Goal: Check status: Check status

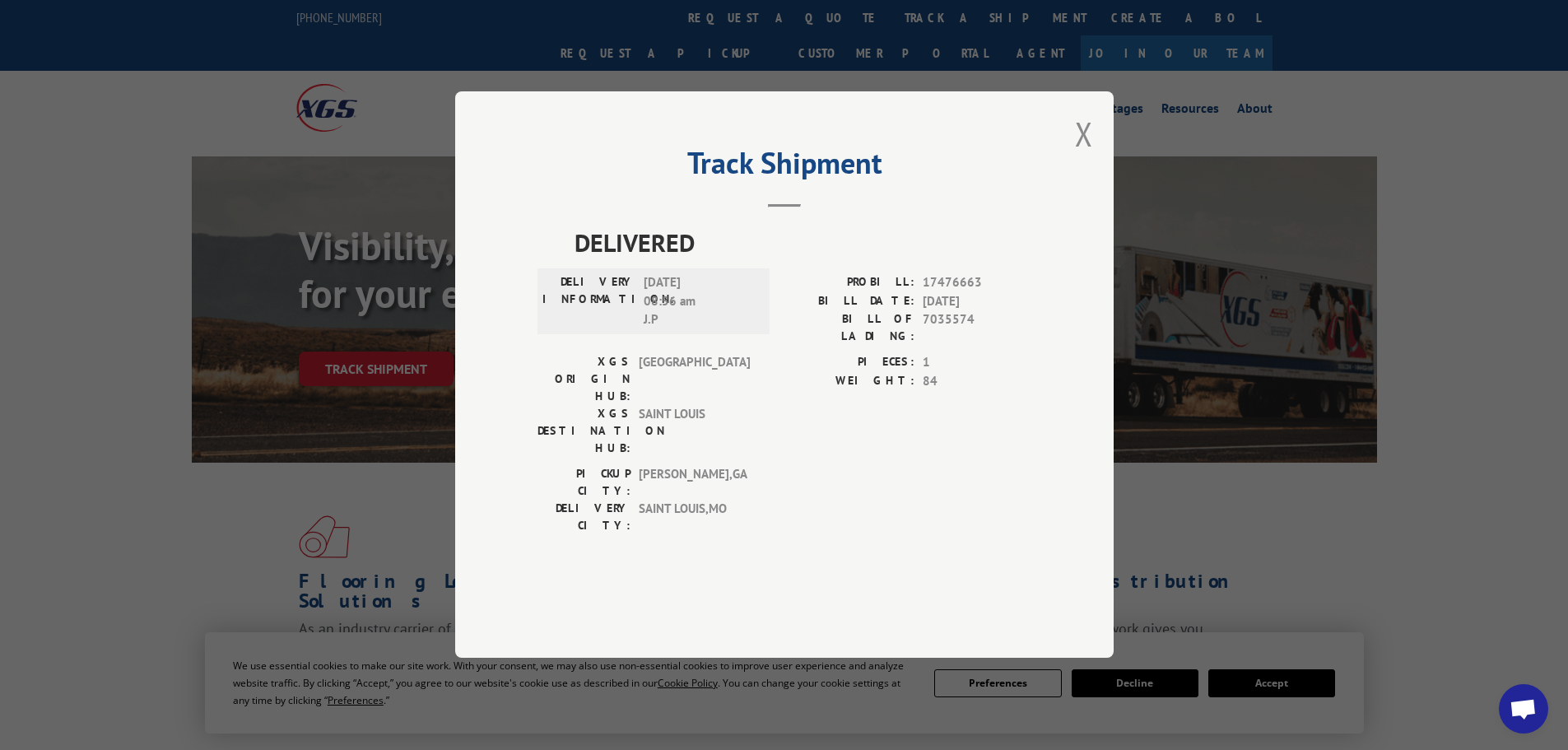
drag, startPoint x: 1070, startPoint y: 185, endPoint x: 835, endPoint y: 61, distance: 265.7
click at [1071, 184] on div "Track Shipment DELIVERED DELIVERY INFORMATION: [DATE] 08:56 am [PERSON_NAME]: 1…" at bounding box center [784, 374] width 659 height 566
click at [1082, 156] on button "Close modal" at bounding box center [1083, 133] width 18 height 43
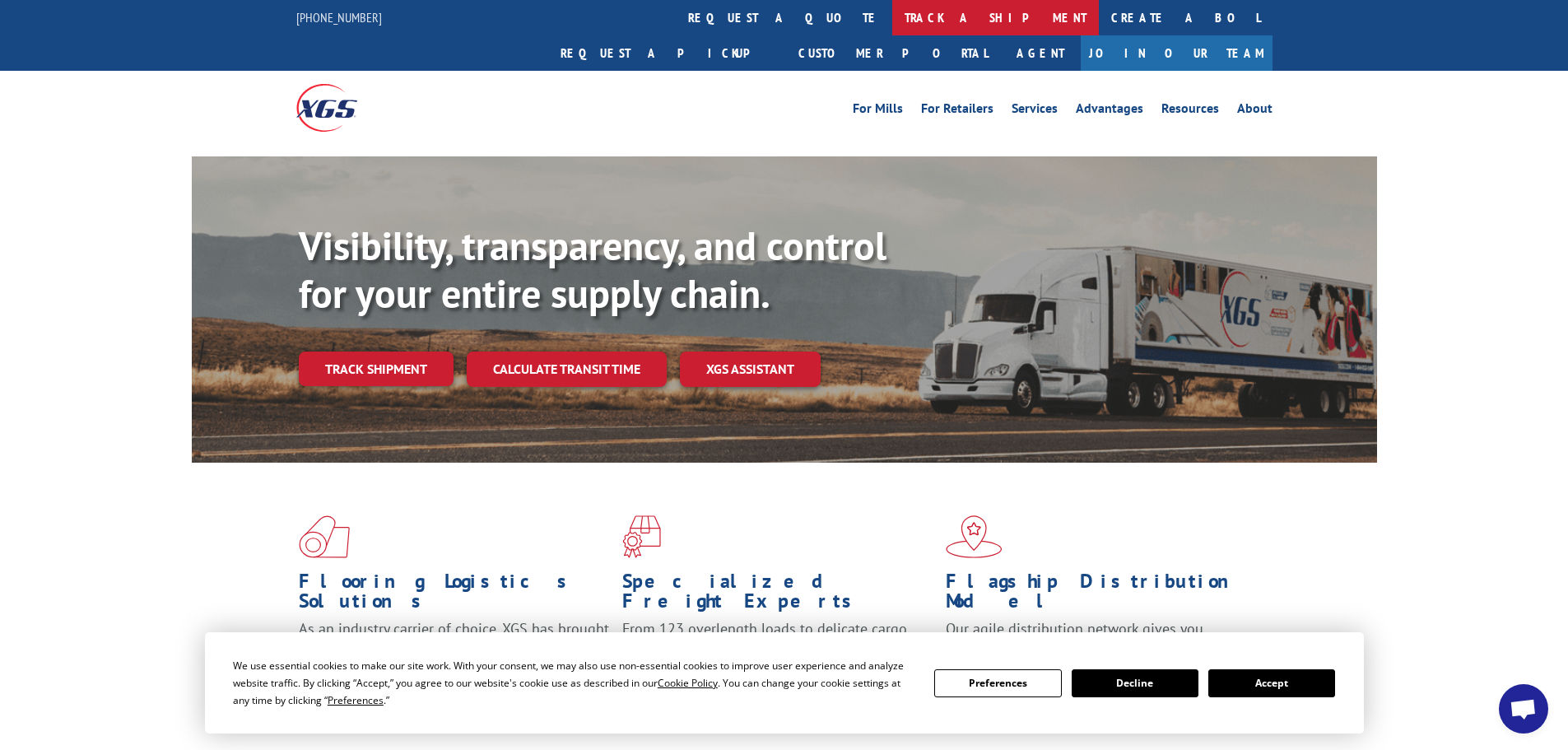
click at [892, 14] on link "track a shipment" at bounding box center [995, 18] width 206 height 36
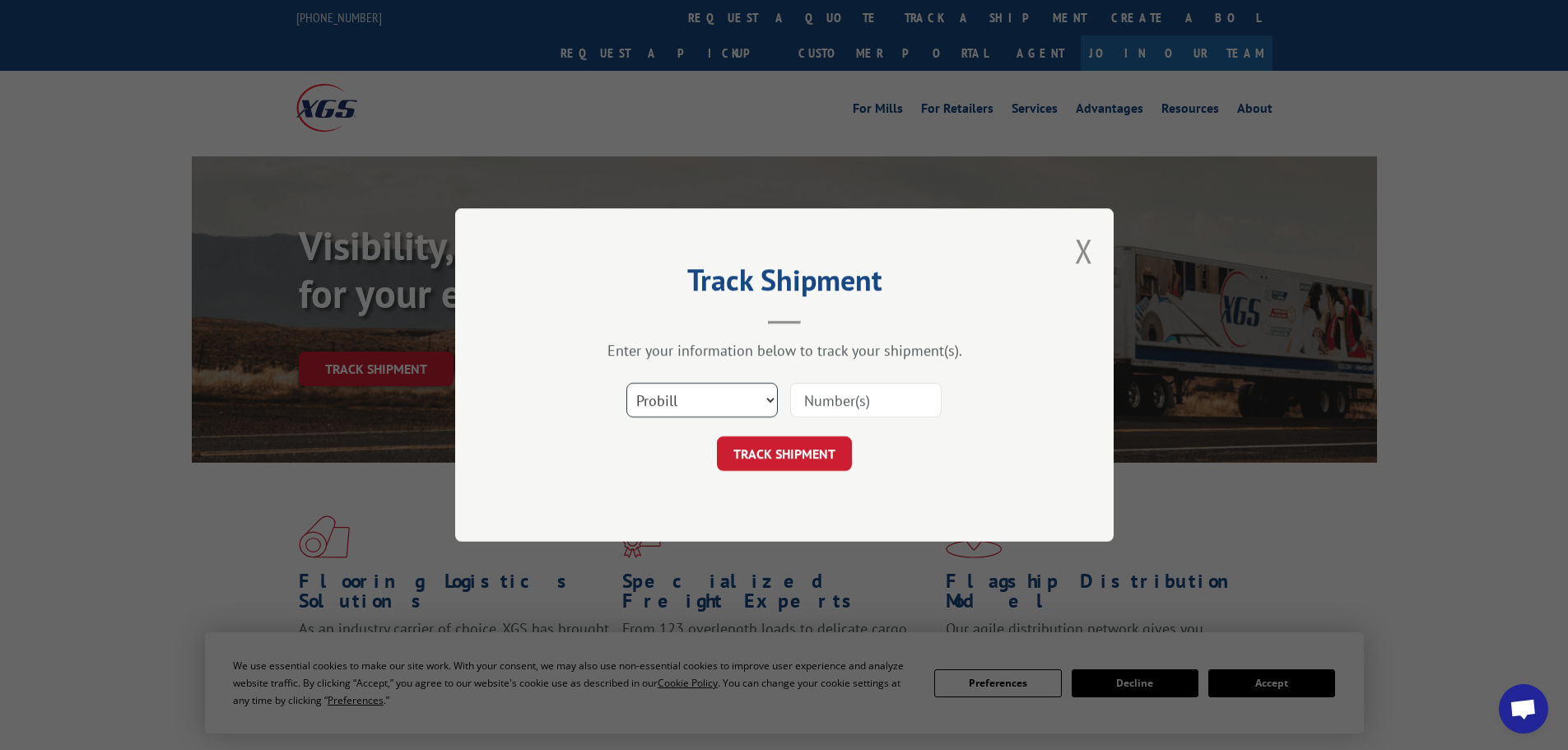
drag, startPoint x: 704, startPoint y: 401, endPoint x: 700, endPoint y: 417, distance: 16.5
click at [704, 401] on select "Select category... Probill BOL PO" at bounding box center [702, 400] width 152 height 35
select select "bol"
click at [626, 383] on select "Select category... Probill BOL PO" at bounding box center [702, 400] width 152 height 35
click at [858, 390] on input at bounding box center [866, 400] width 152 height 35
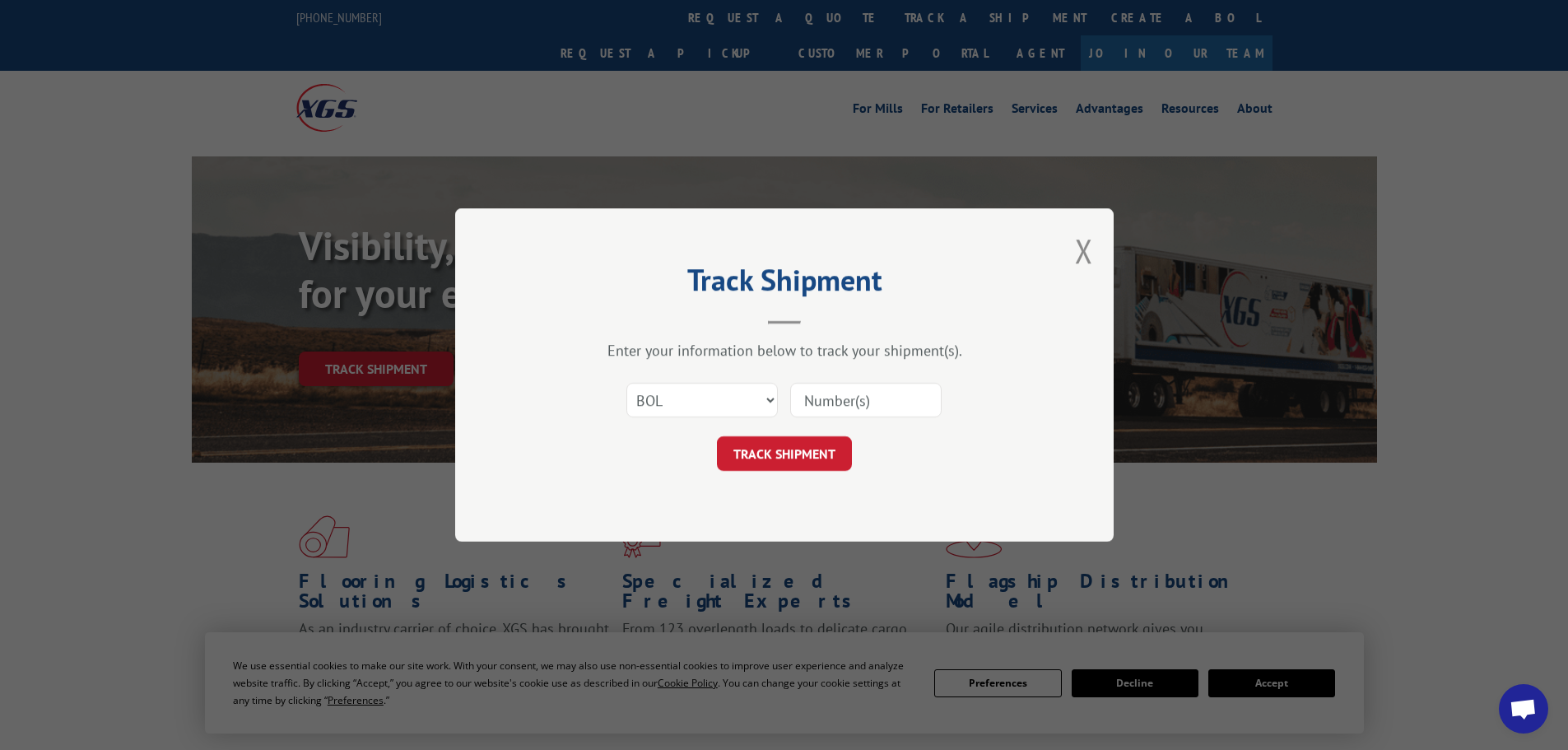
paste input "6860991"
type input "6860991"
click at [791, 455] on button "TRACK SHIPMENT" at bounding box center [784, 453] width 135 height 35
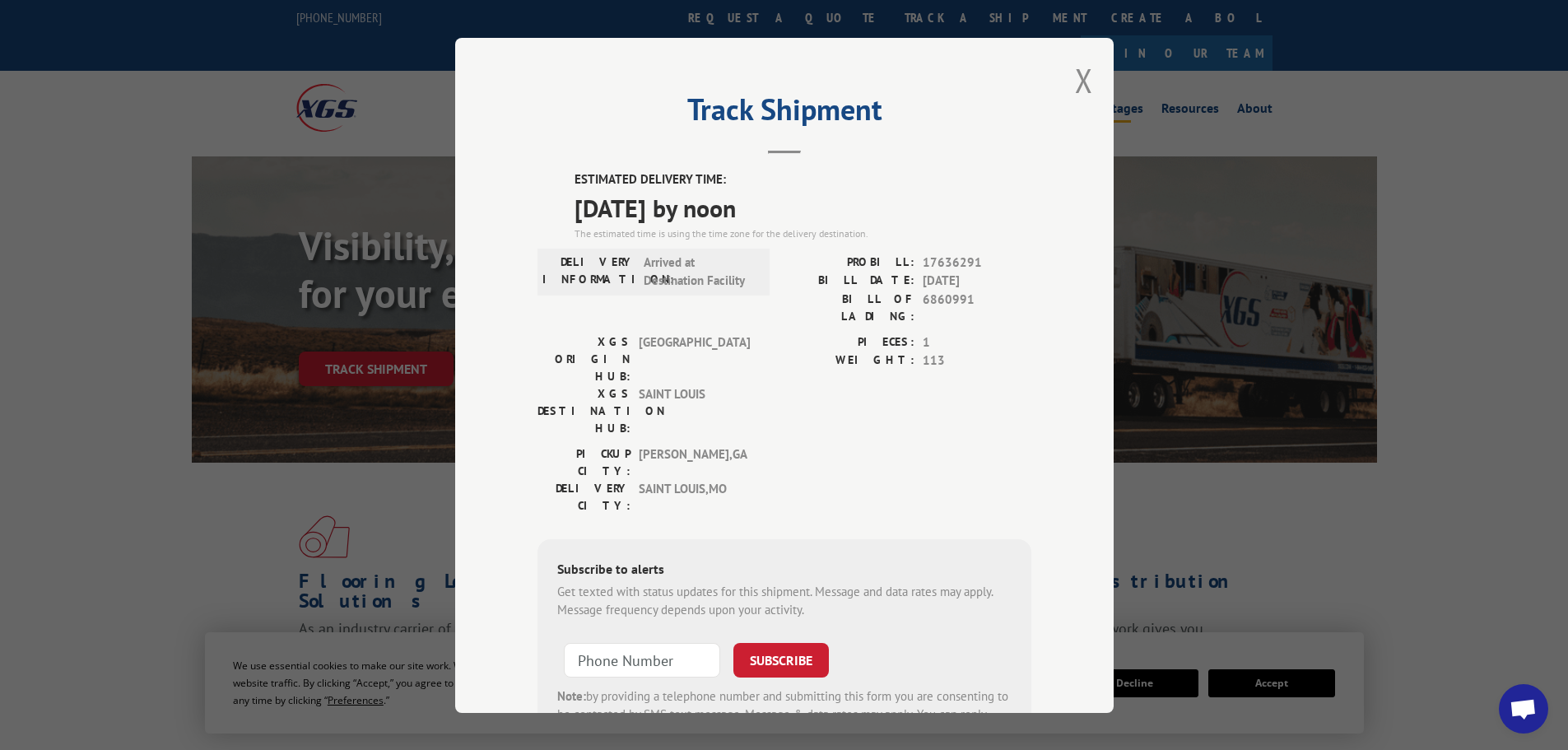
click at [1079, 80] on button "Close modal" at bounding box center [1083, 80] width 18 height 43
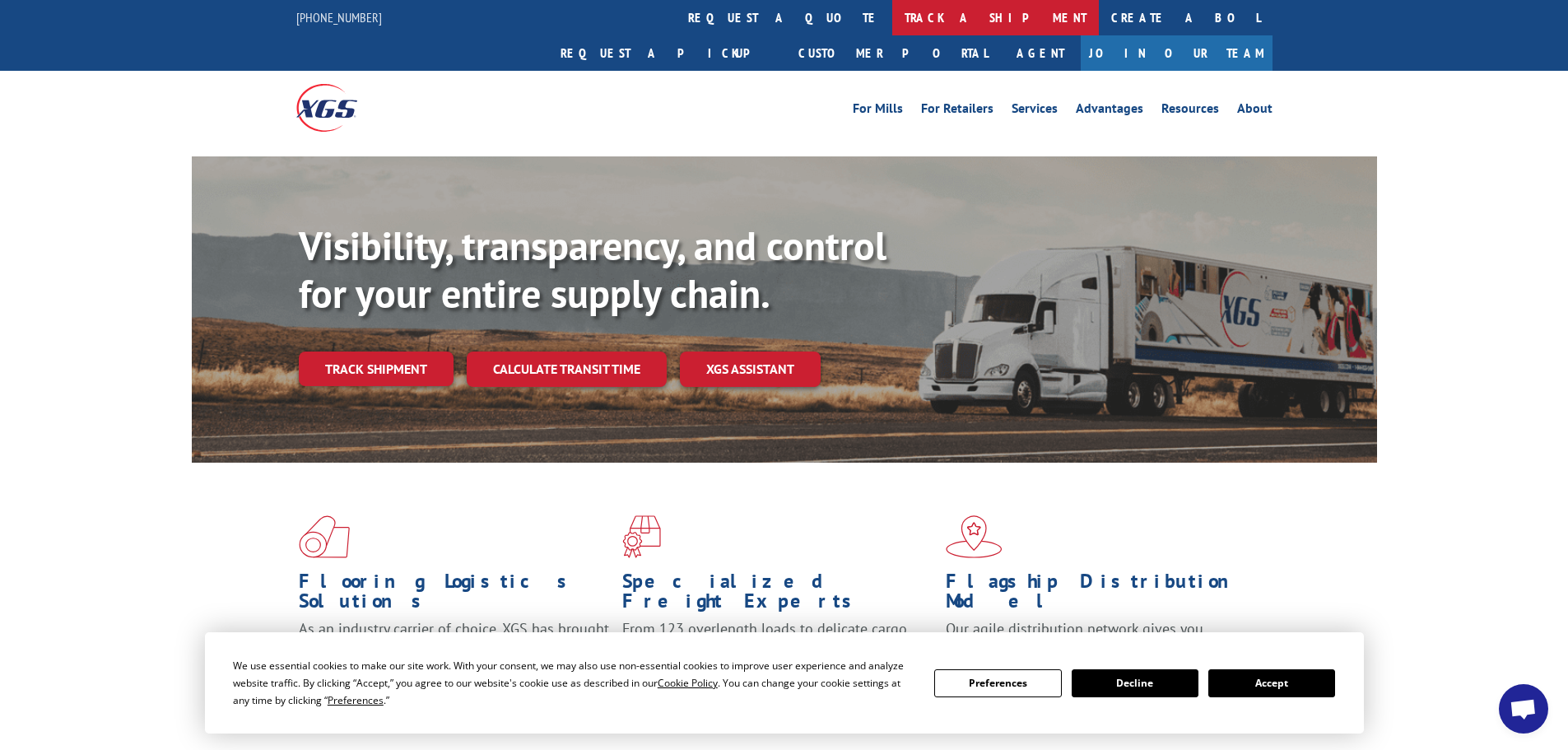
click at [892, 18] on link "track a shipment" at bounding box center [995, 18] width 206 height 36
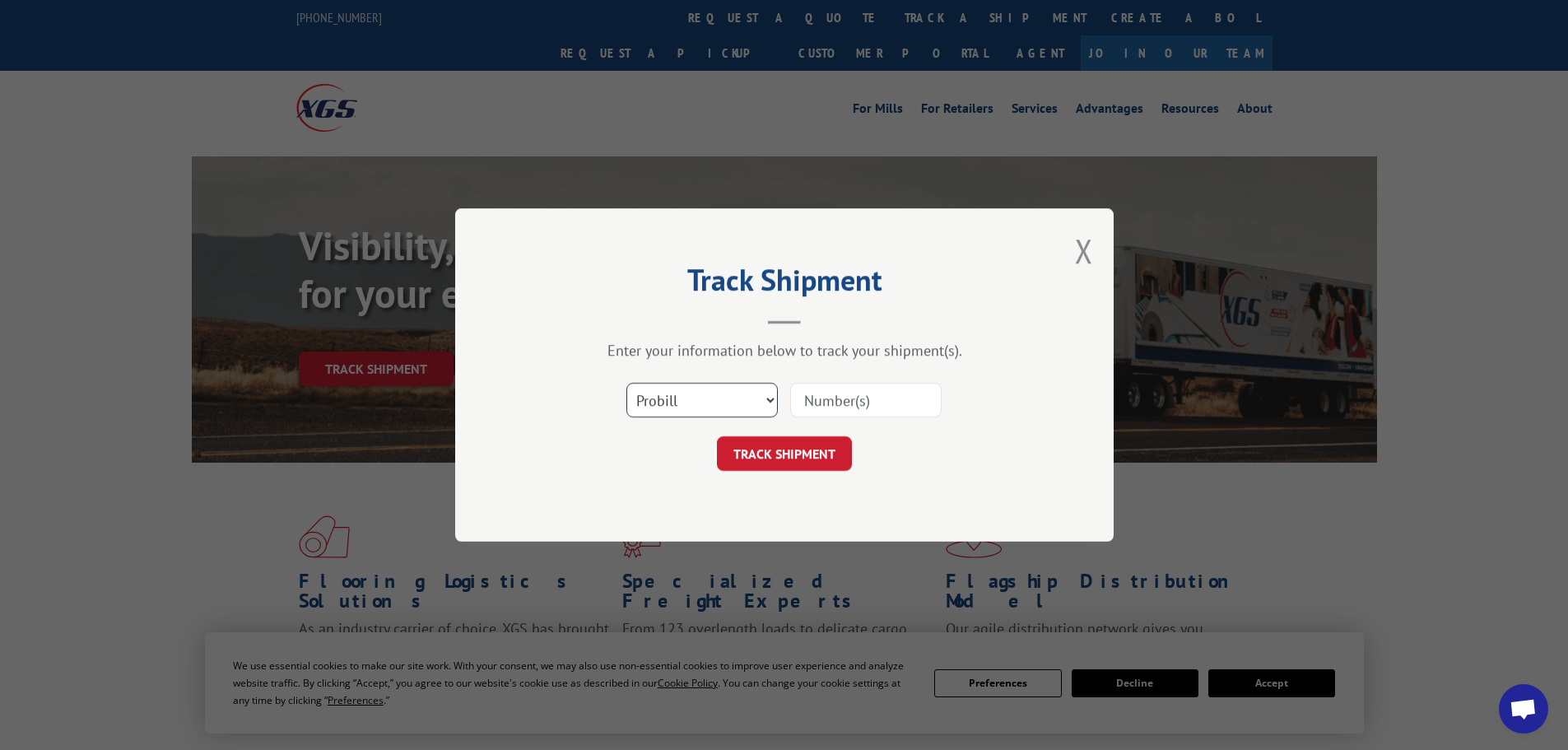
click at [733, 386] on select "Select category... Probill BOL PO" at bounding box center [702, 400] width 152 height 35
select select "bol"
click at [626, 383] on select "Select category... Probill BOL PO" at bounding box center [702, 400] width 152 height 35
click at [848, 418] on div at bounding box center [866, 400] width 152 height 38
click at [851, 405] on input at bounding box center [866, 400] width 152 height 35
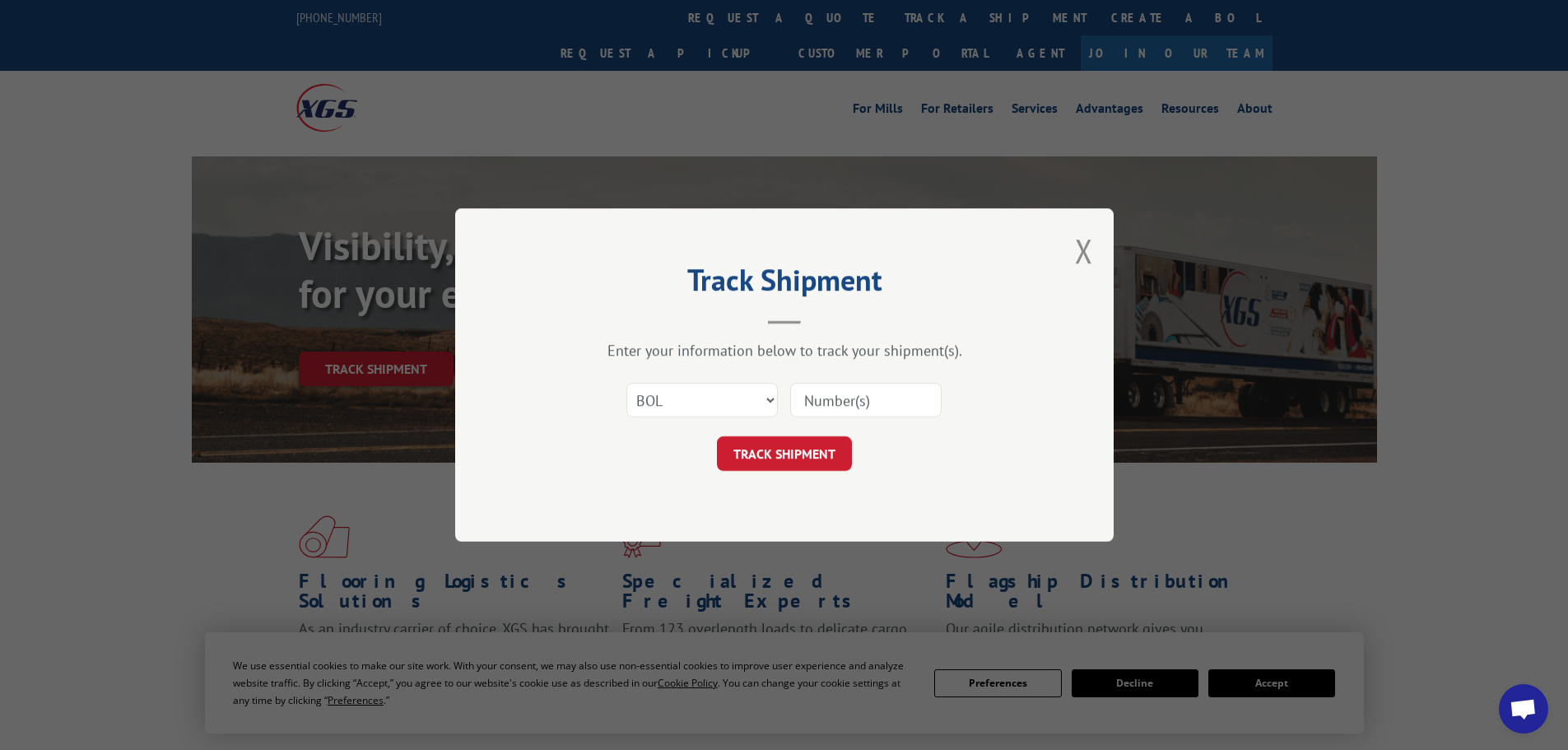
paste input "467131"
type input "467131"
click at [755, 459] on button "TRACK SHIPMENT" at bounding box center [784, 453] width 135 height 35
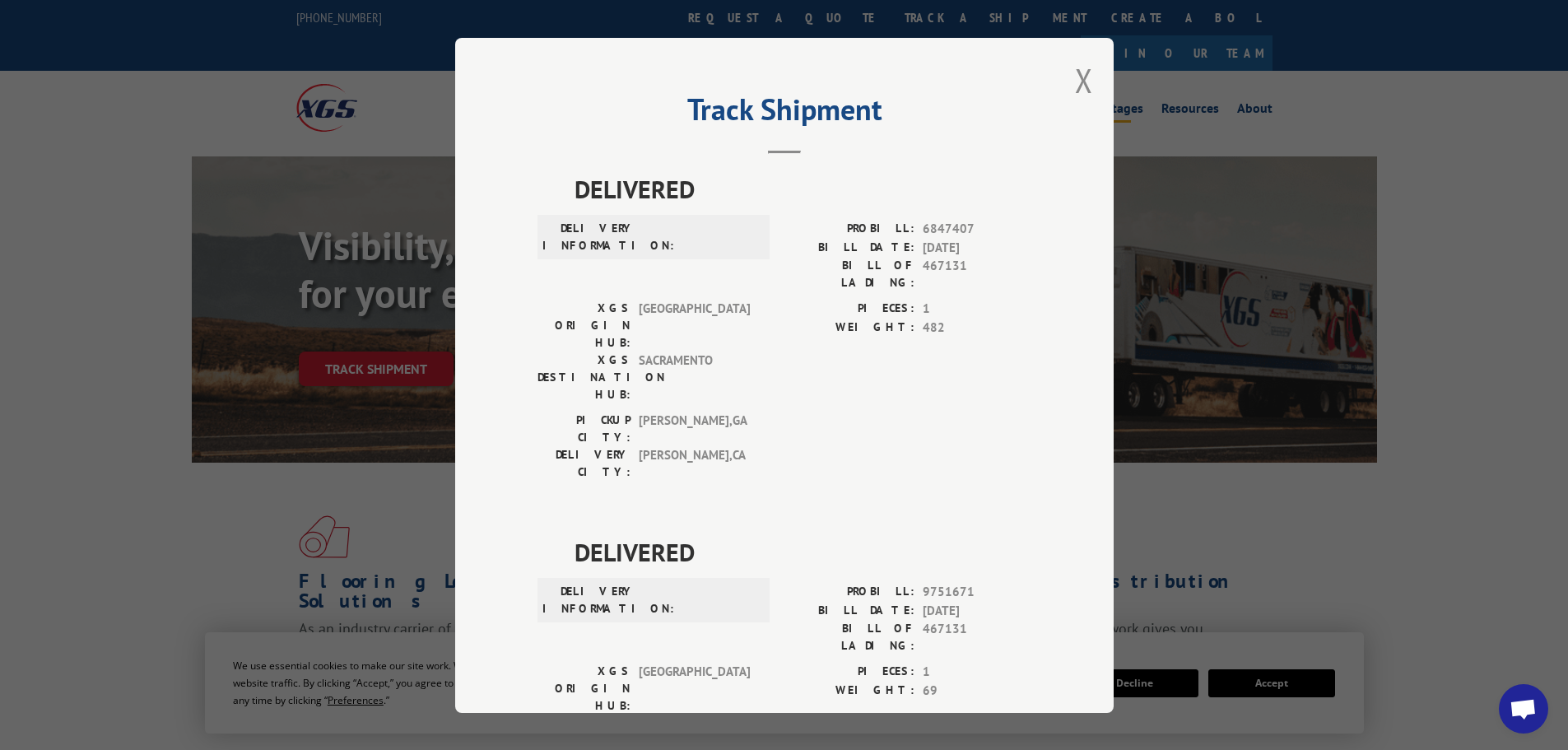
click at [1075, 83] on button "Close modal" at bounding box center [1083, 80] width 18 height 43
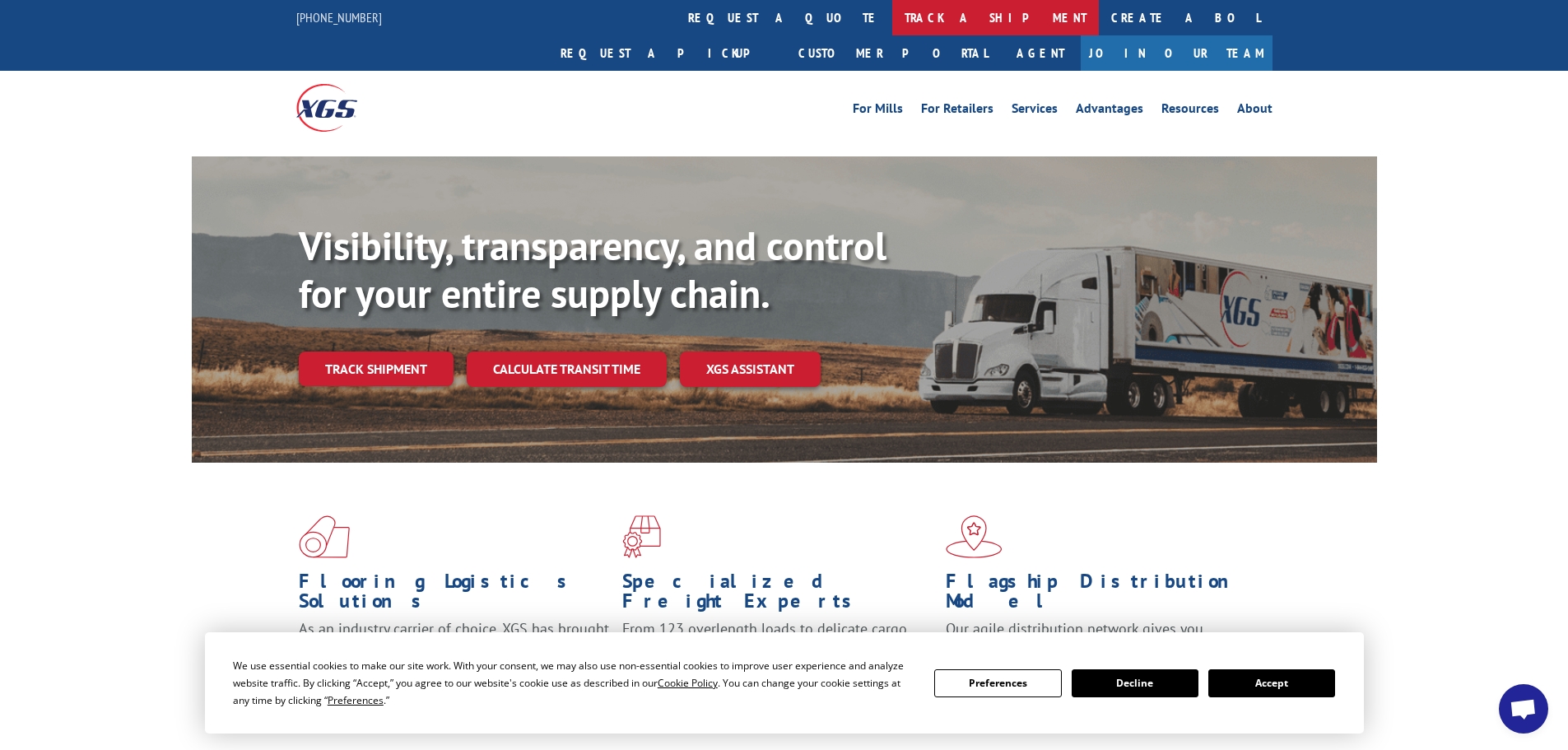
click at [892, 9] on link "track a shipment" at bounding box center [995, 18] width 206 height 36
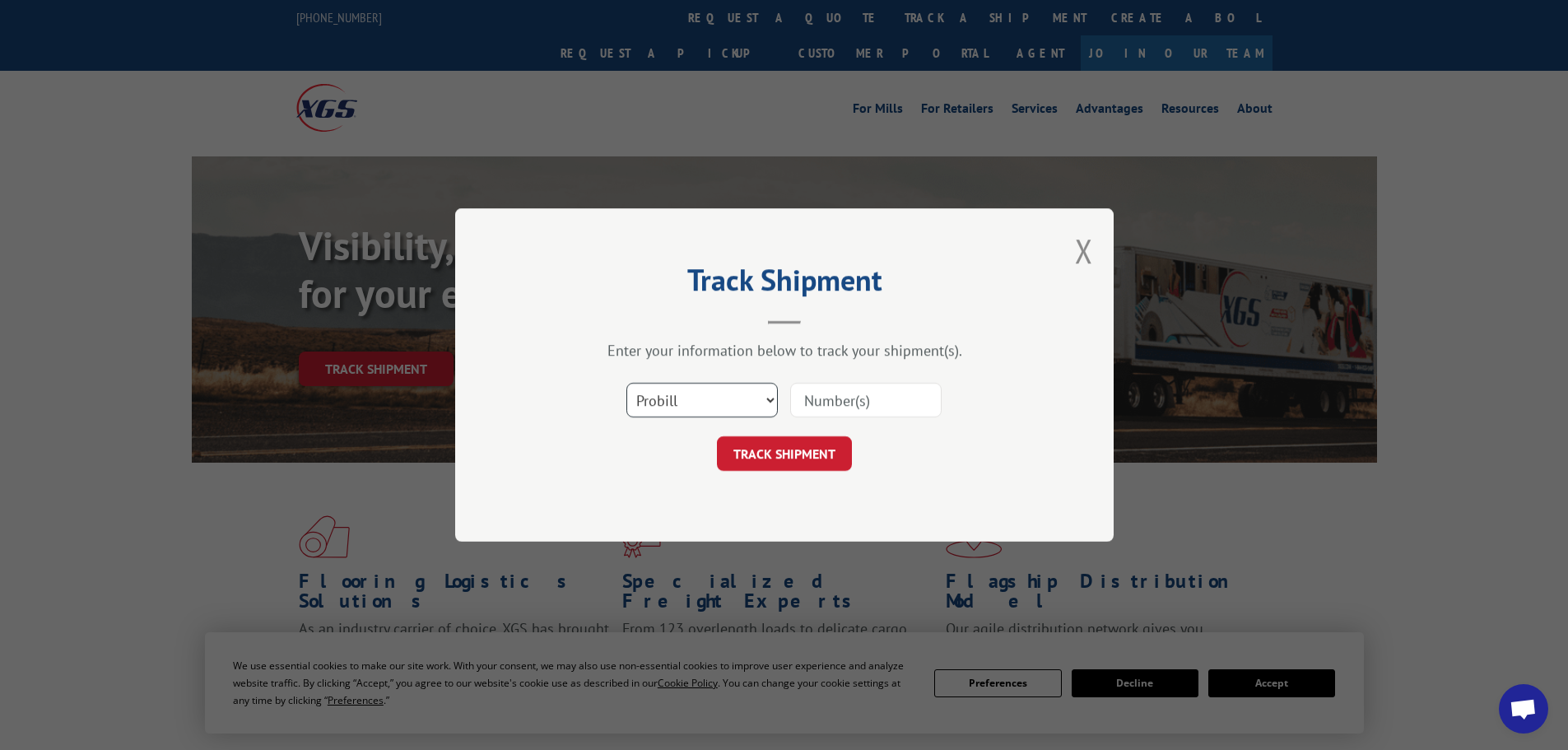
click at [717, 396] on select "Select category... Probill BOL PO" at bounding box center [702, 400] width 152 height 35
select select "bol"
click at [626, 383] on select "Select category... Probill BOL PO" at bounding box center [702, 400] width 152 height 35
click at [864, 393] on input at bounding box center [866, 400] width 152 height 35
paste input "5479078"
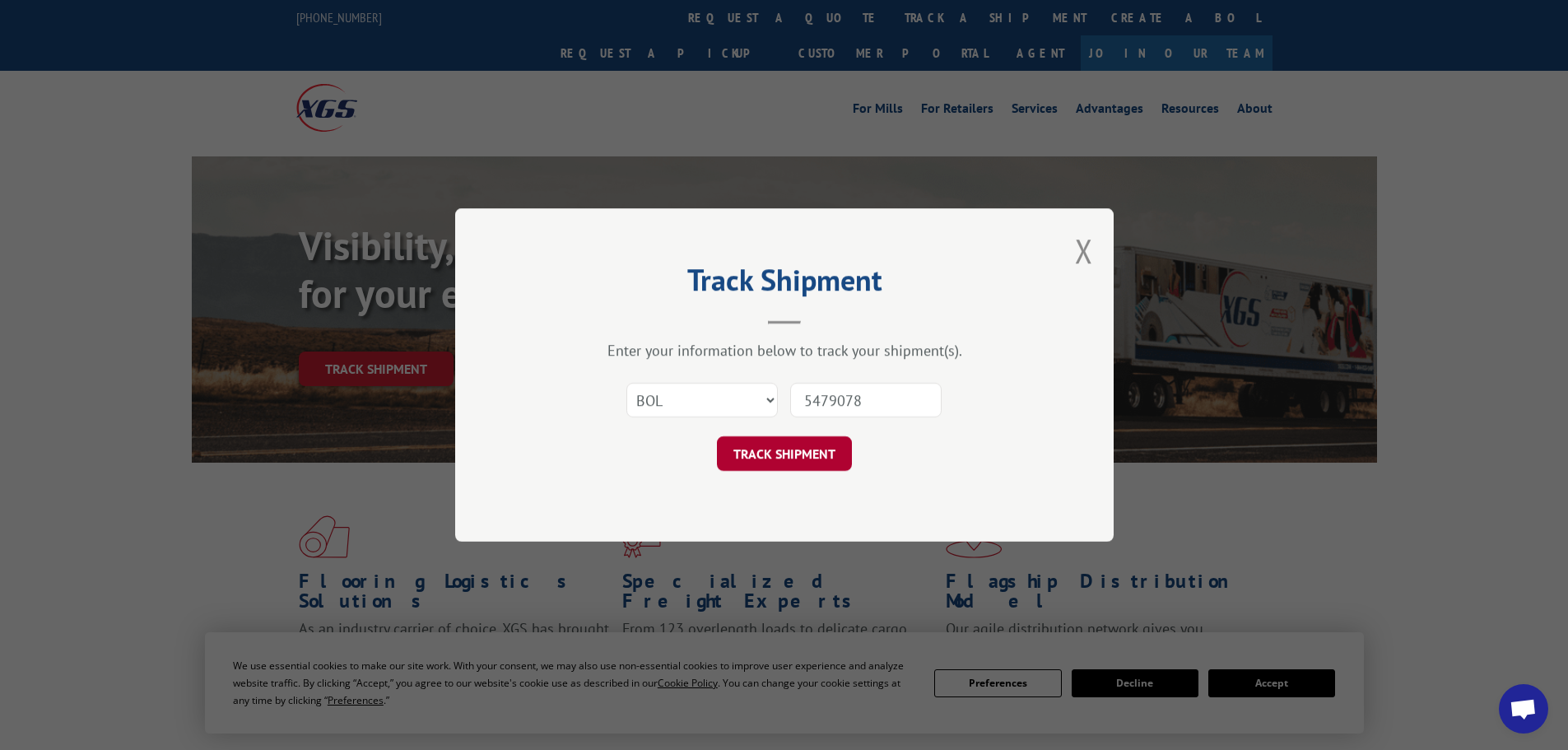
type input "5479078"
click at [788, 457] on button "TRACK SHIPMENT" at bounding box center [784, 453] width 135 height 35
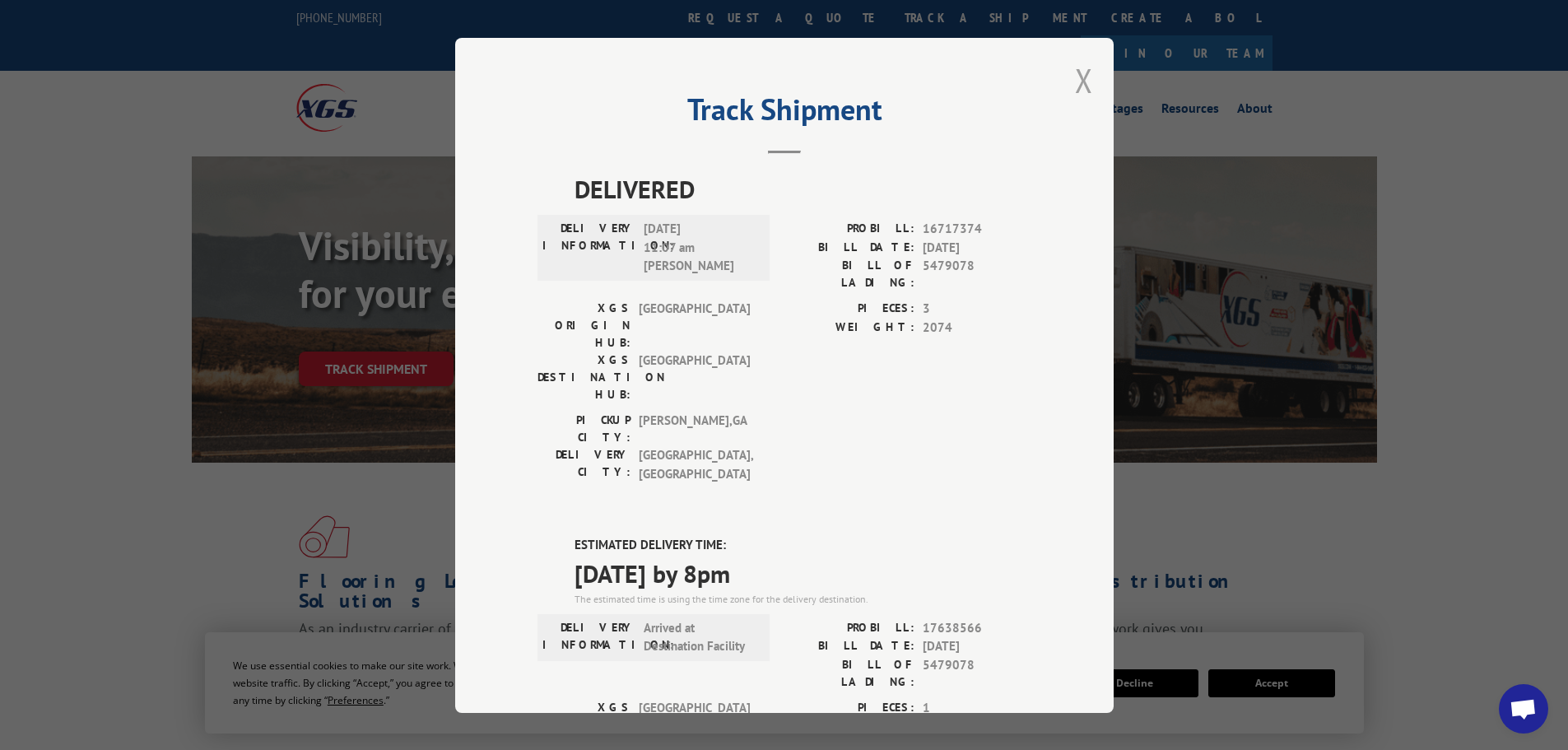
click at [1079, 84] on button "Close modal" at bounding box center [1083, 80] width 18 height 43
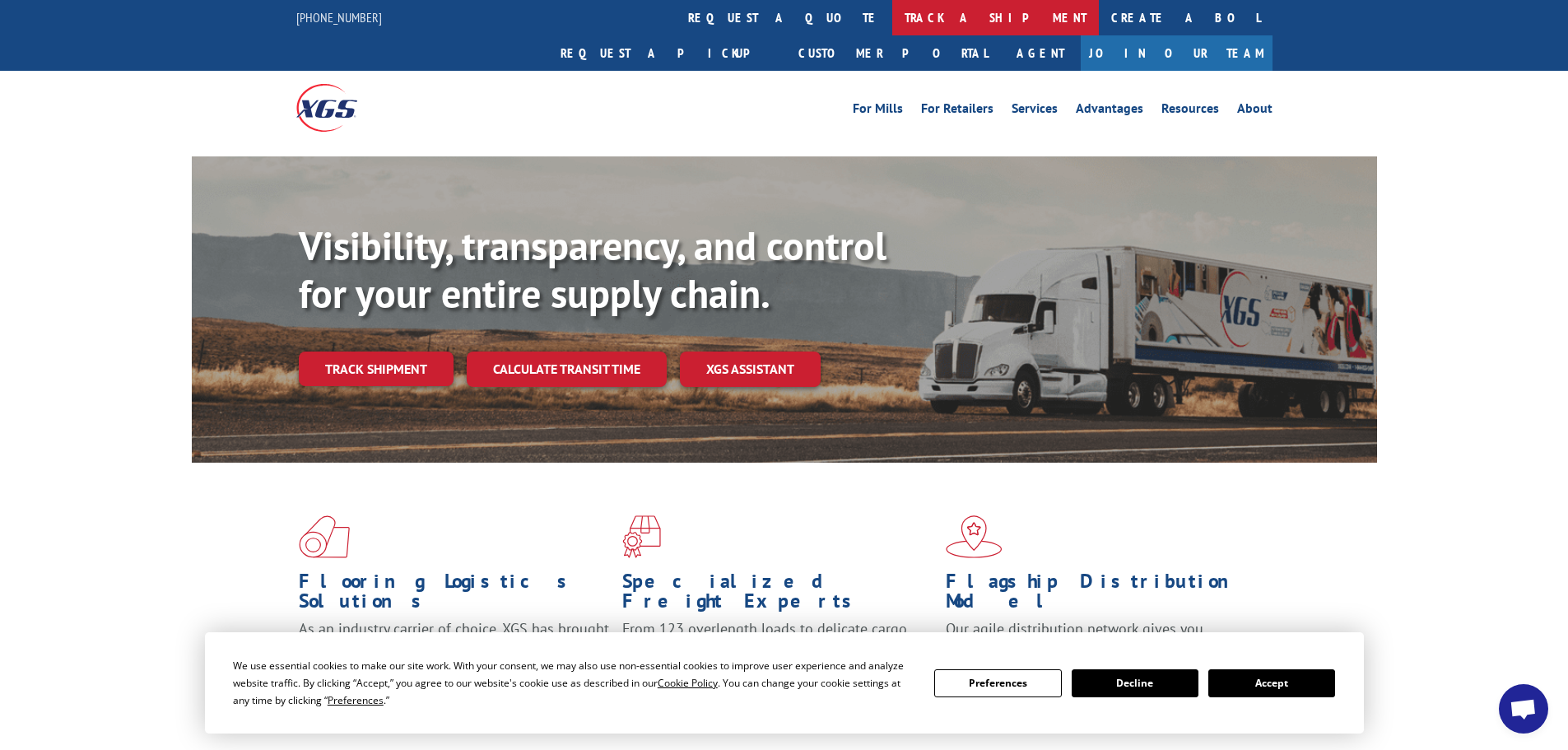
click at [892, 17] on link "track a shipment" at bounding box center [995, 18] width 206 height 36
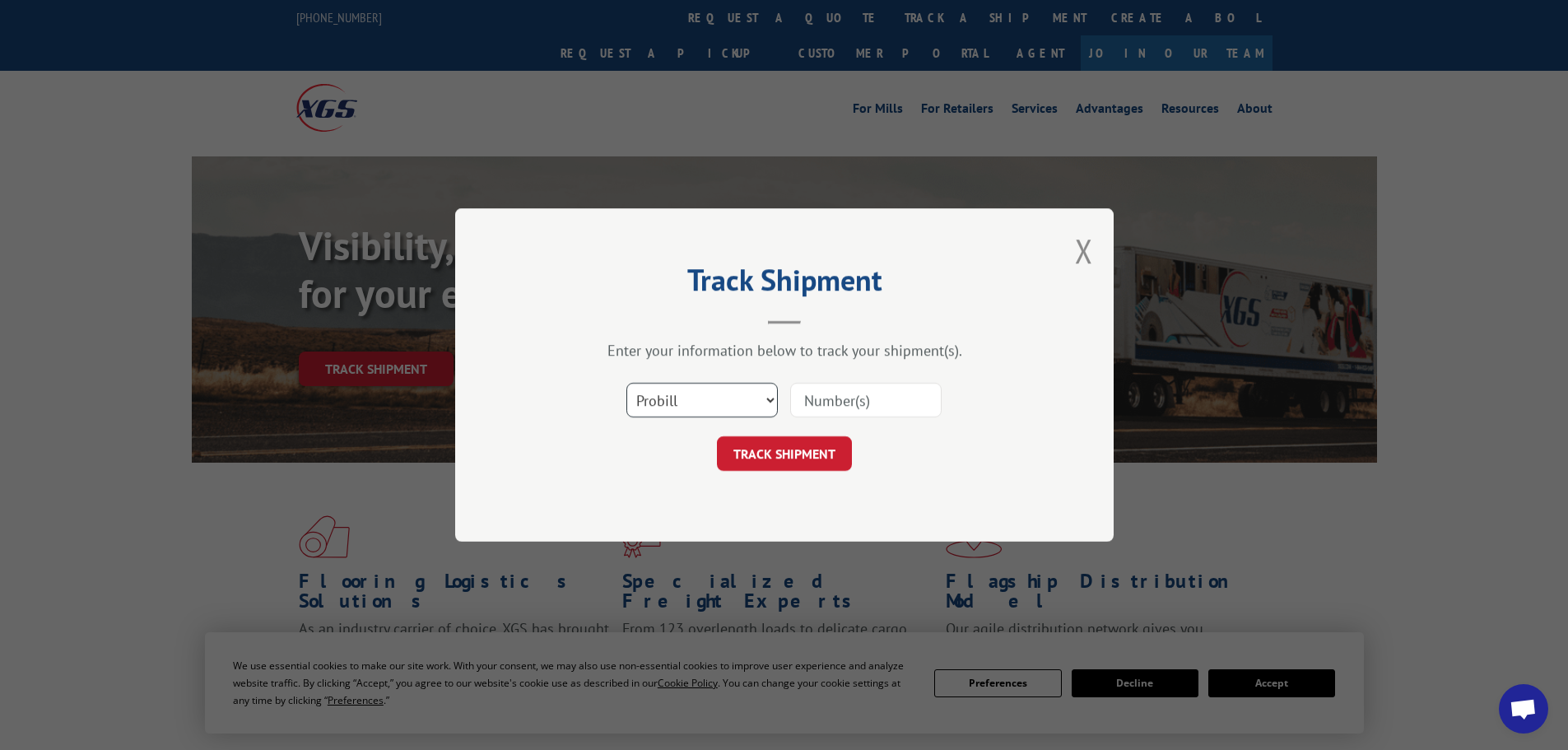
click at [745, 399] on select "Select category... Probill BOL PO" at bounding box center [702, 400] width 152 height 35
select select "bol"
click at [626, 383] on select "Select category... Probill BOL PO" at bounding box center [702, 400] width 152 height 35
click at [880, 391] on input at bounding box center [866, 400] width 152 height 35
paste input "5511826"
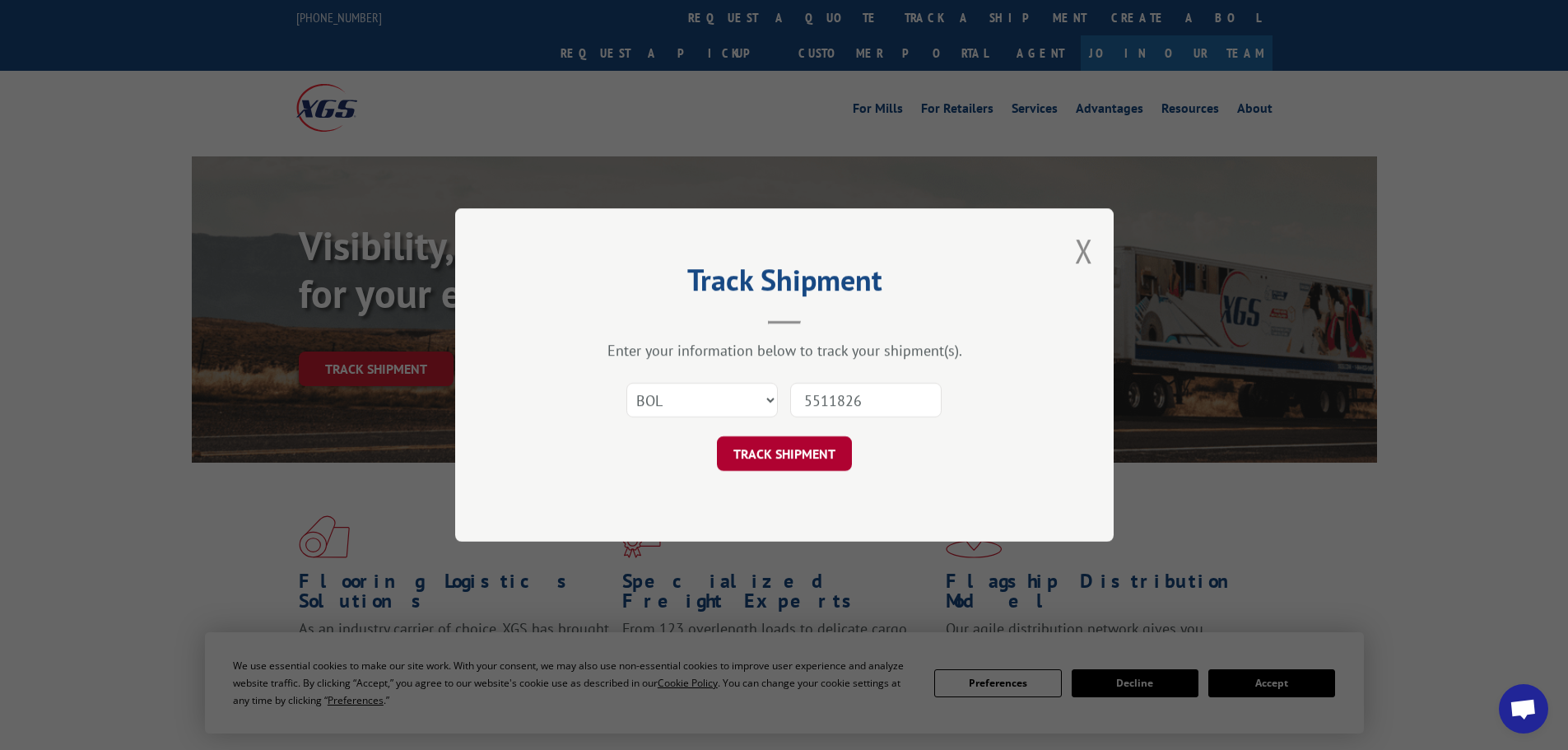
type input "5511826"
click at [800, 449] on button "TRACK SHIPMENT" at bounding box center [784, 453] width 135 height 35
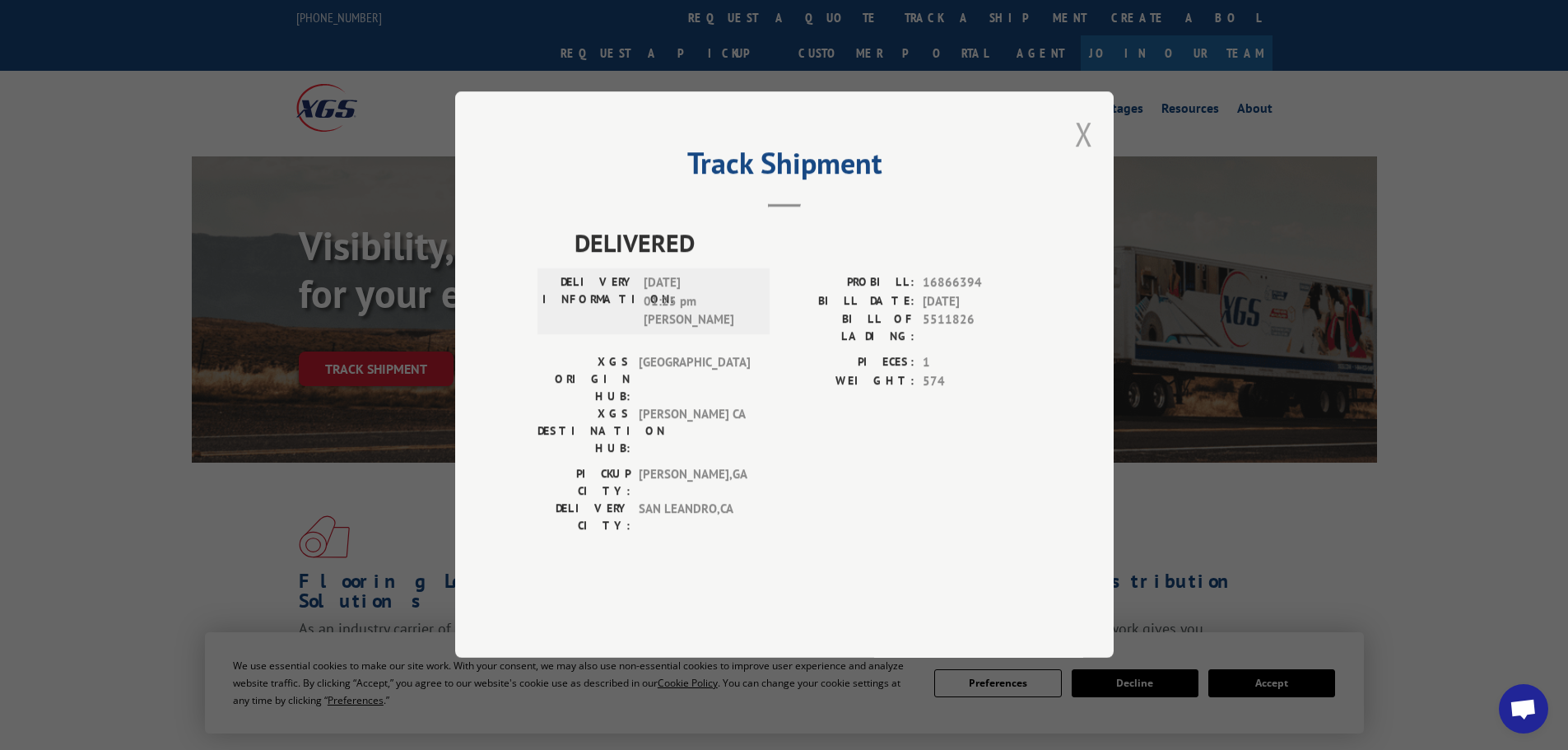
click at [1084, 156] on button "Close modal" at bounding box center [1083, 133] width 18 height 43
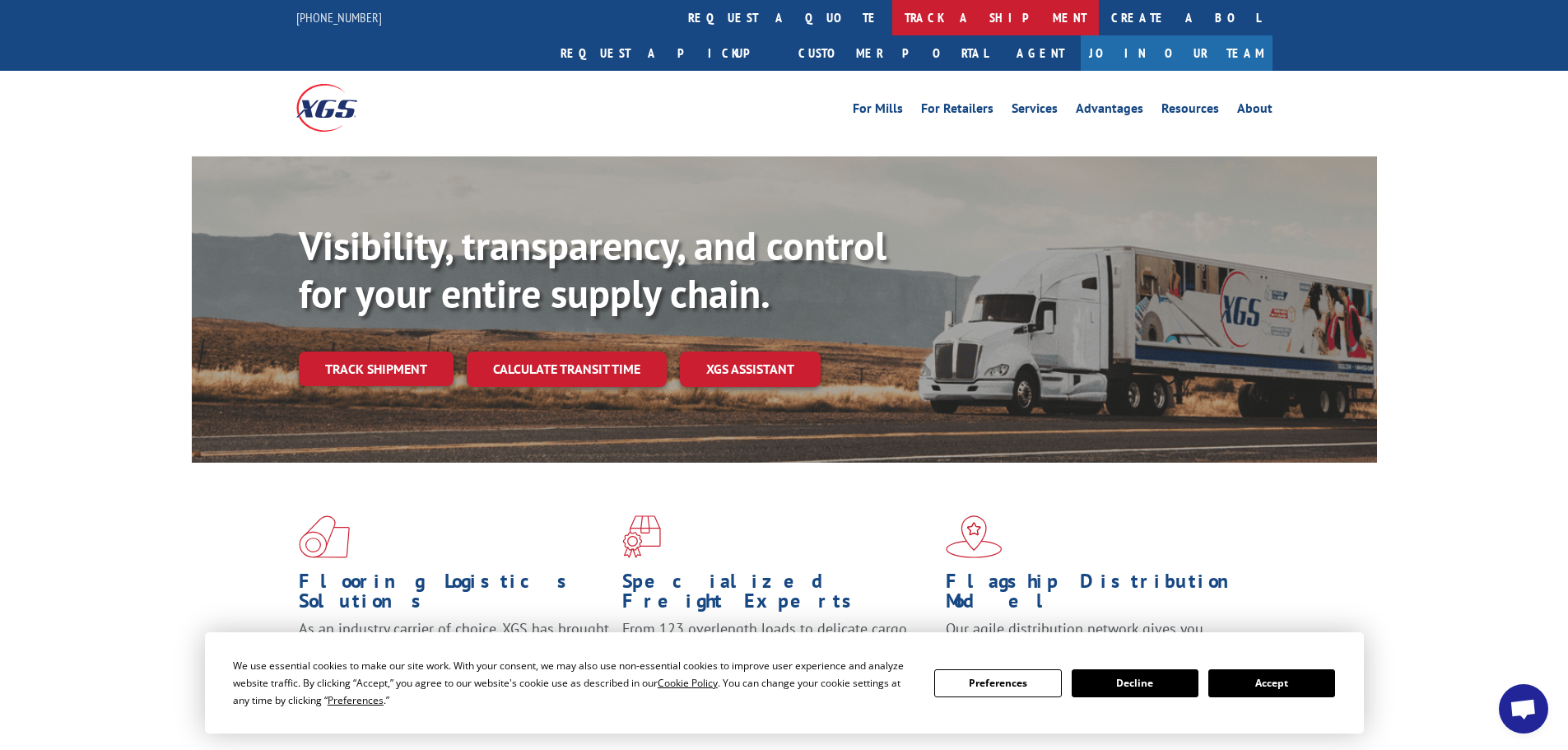
click at [892, 7] on link "track a shipment" at bounding box center [995, 18] width 206 height 36
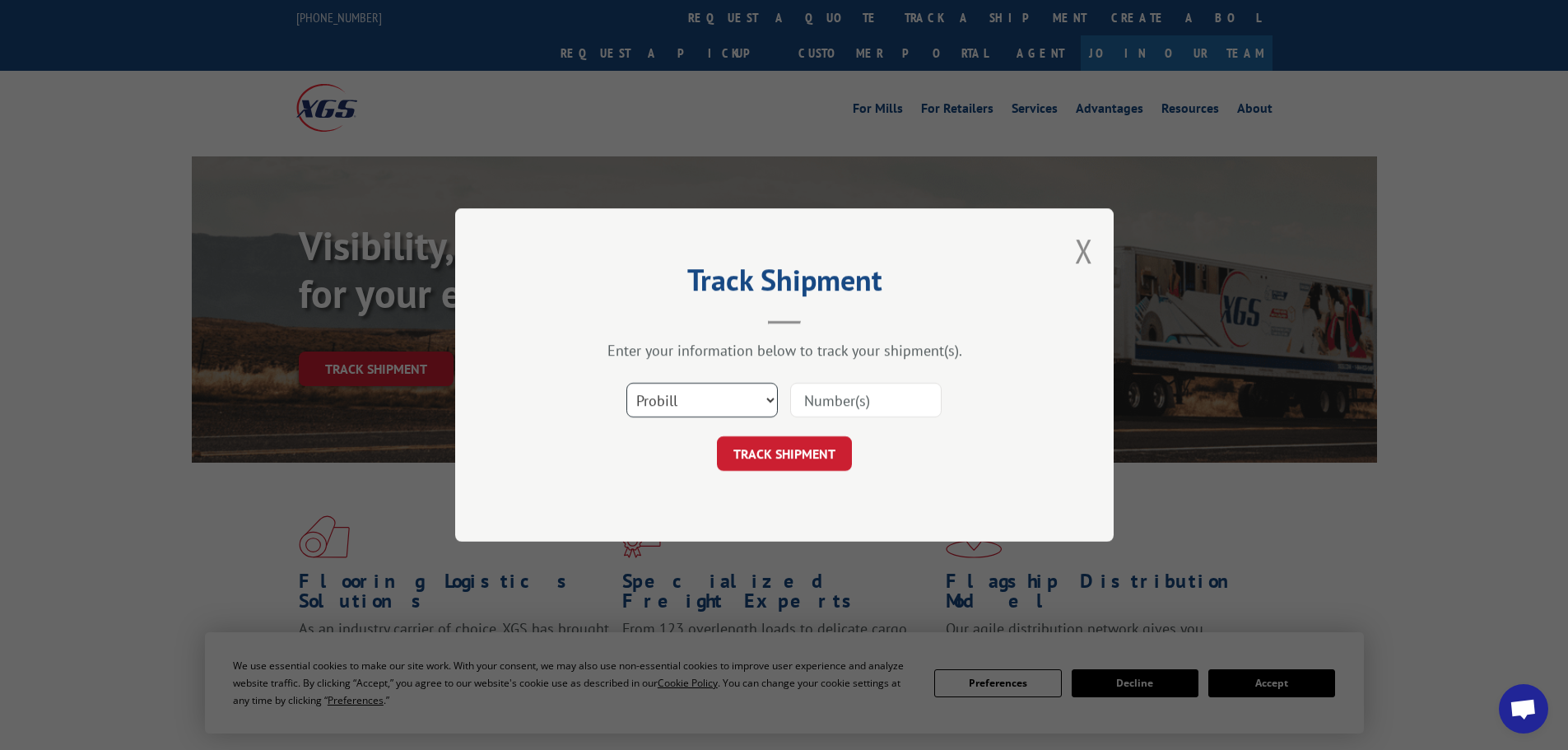
click at [747, 405] on select "Select category... Probill BOL PO" at bounding box center [702, 400] width 152 height 35
select select "bol"
click at [626, 383] on select "Select category... Probill BOL PO" at bounding box center [702, 400] width 152 height 35
click at [846, 397] on input at bounding box center [866, 400] width 152 height 35
paste input "5511826"
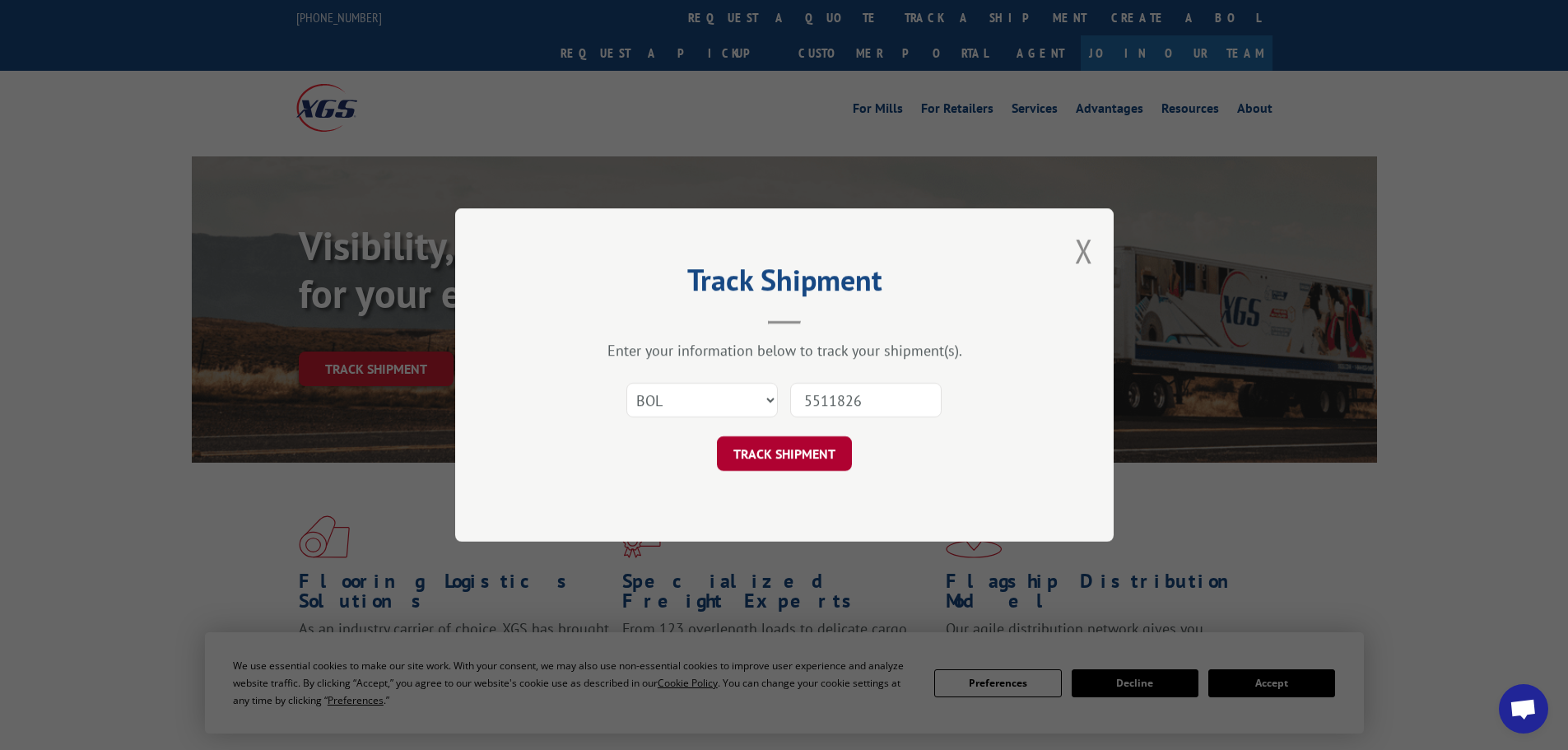
type input "5511826"
click at [797, 451] on button "TRACK SHIPMENT" at bounding box center [784, 453] width 135 height 35
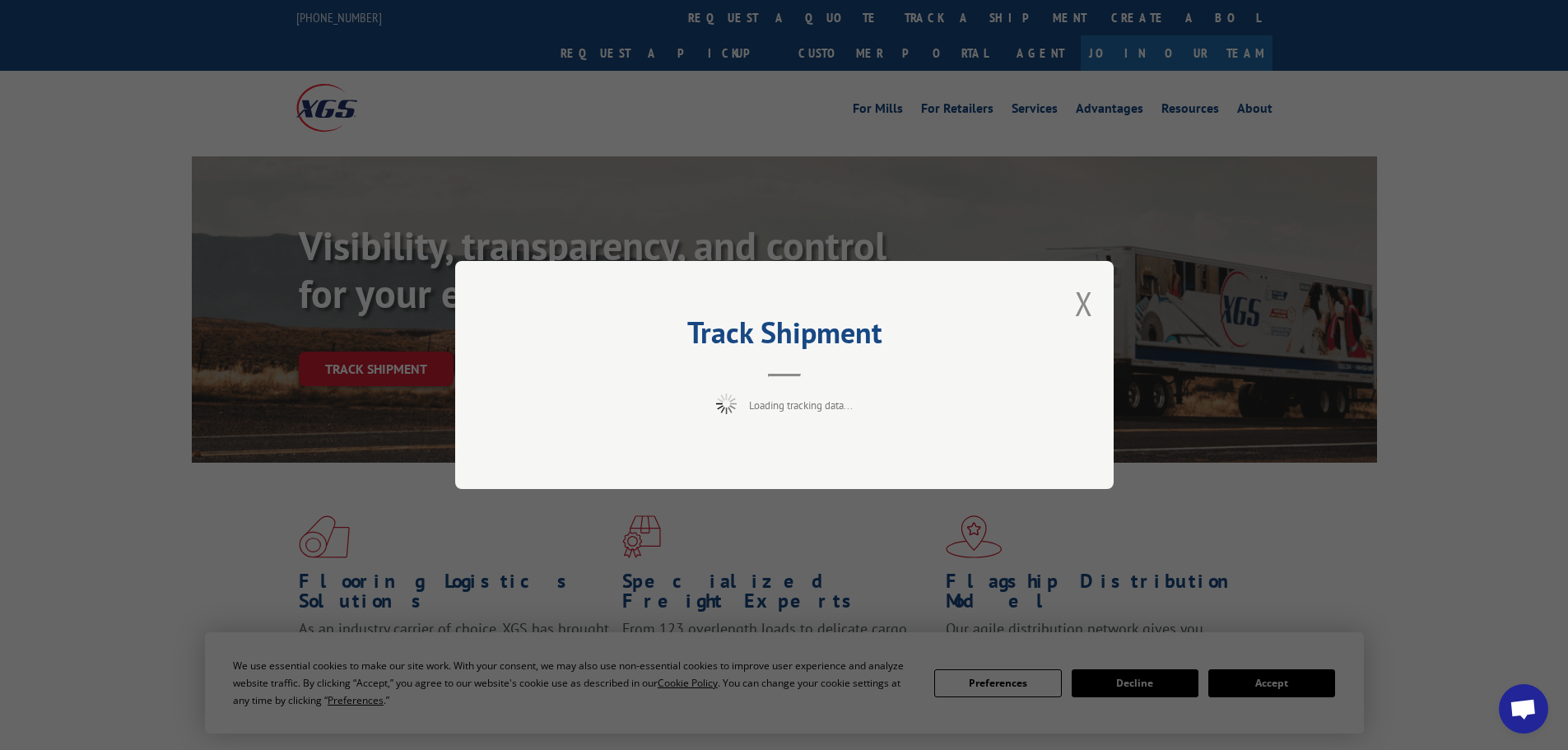
click at [1071, 300] on div "Track Shipment Loading tracking data..." at bounding box center [784, 375] width 659 height 228
click at [1088, 311] on button "Close modal" at bounding box center [1083, 303] width 18 height 43
